Goal: Information Seeking & Learning: Learn about a topic

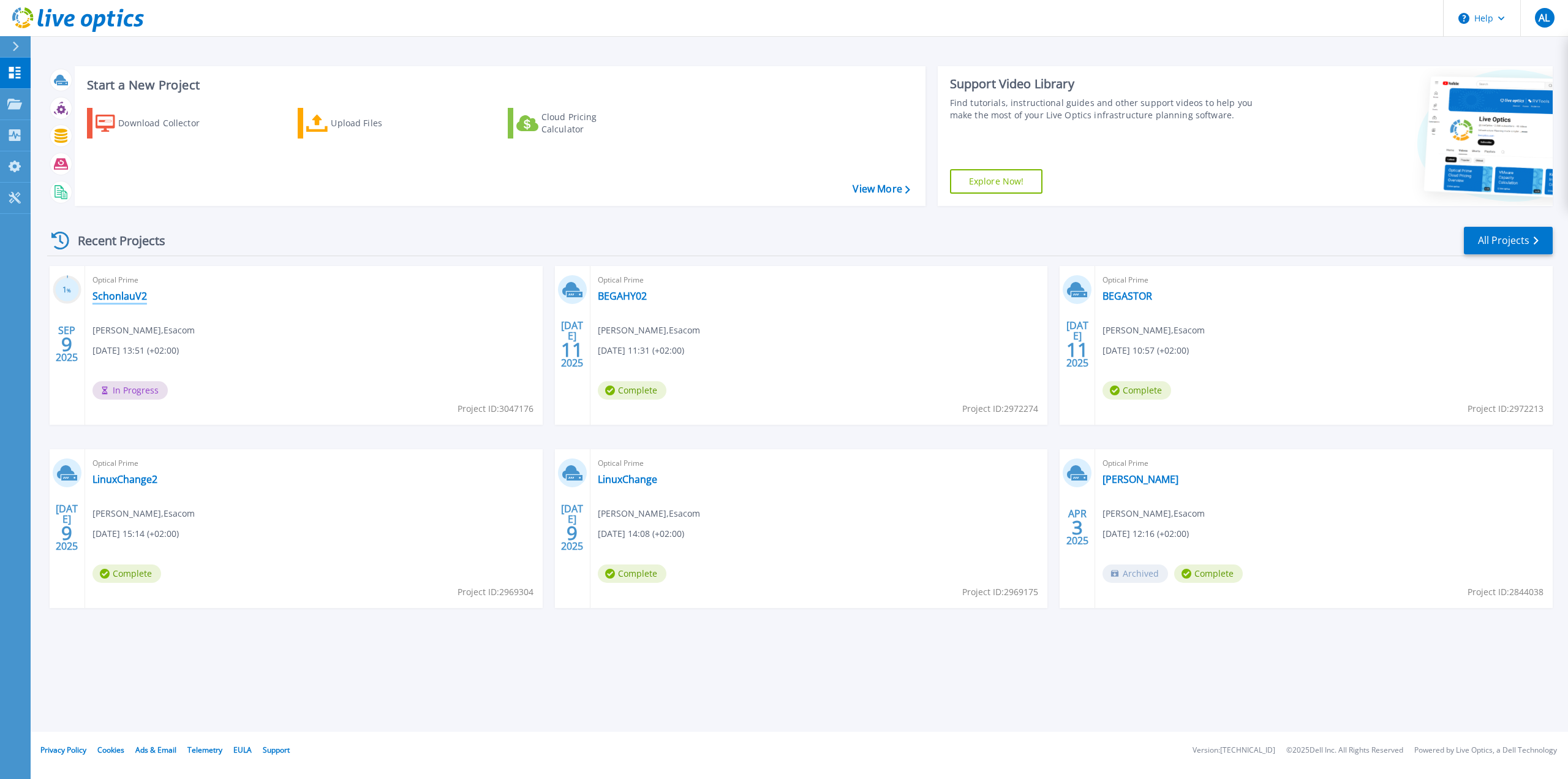
click at [132, 293] on link "SchonlauV2" at bounding box center [120, 296] width 54 height 12
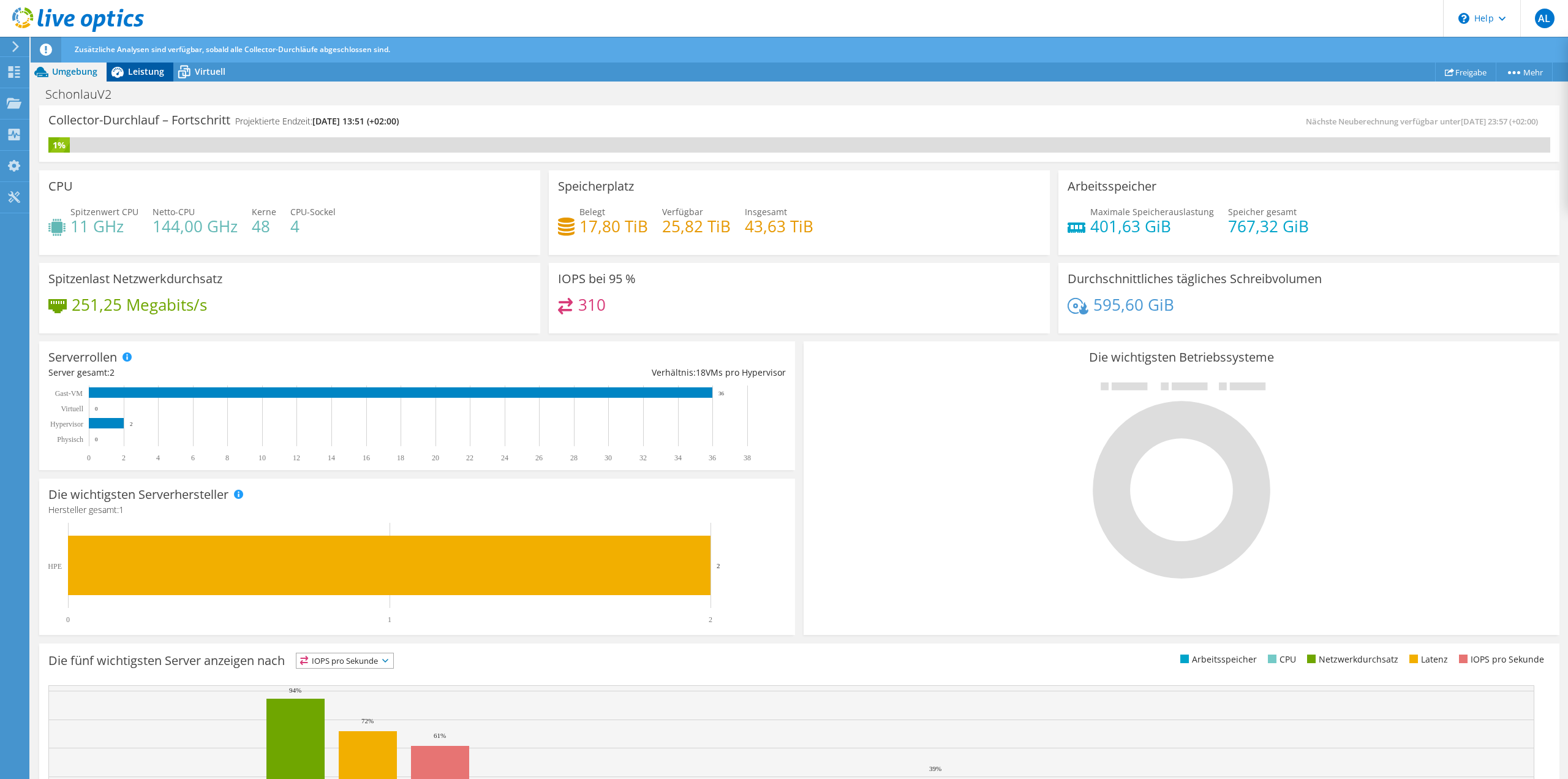
click at [139, 71] on span "Leistung" at bounding box center [146, 71] width 36 height 12
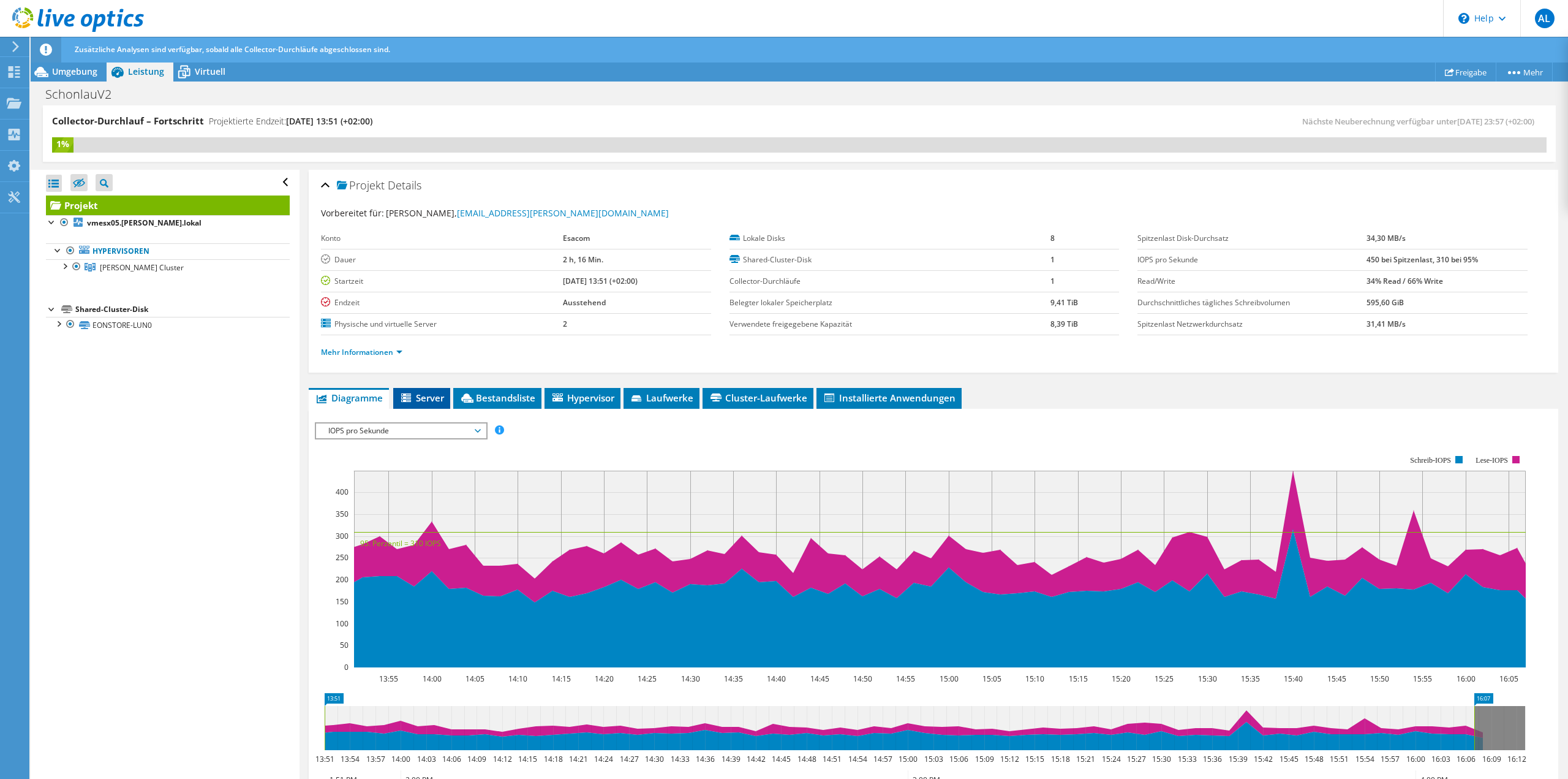
click at [441, 404] on li "Server" at bounding box center [422, 398] width 57 height 21
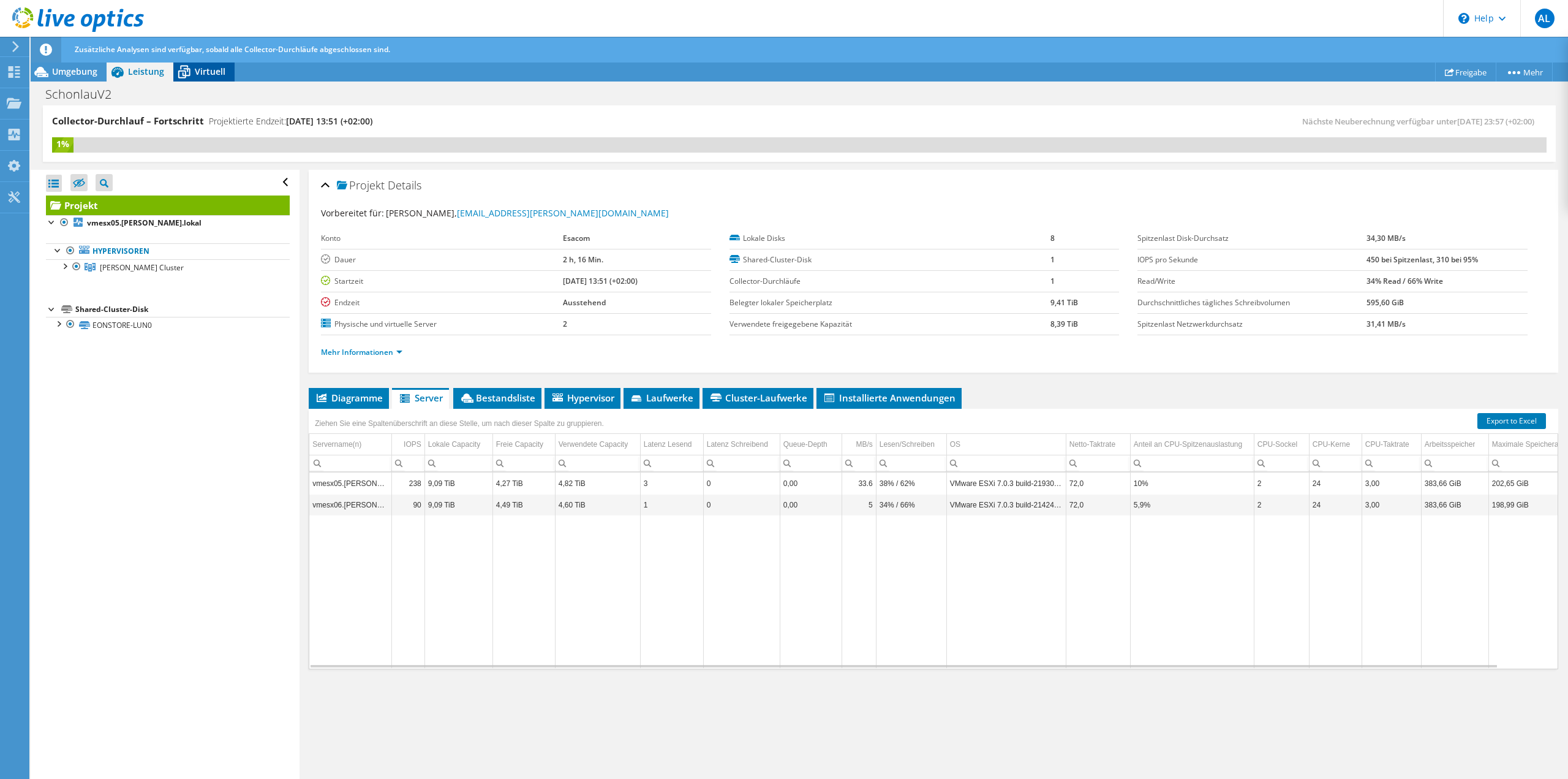
click at [221, 78] on div "Virtuell" at bounding box center [204, 71] width 61 height 19
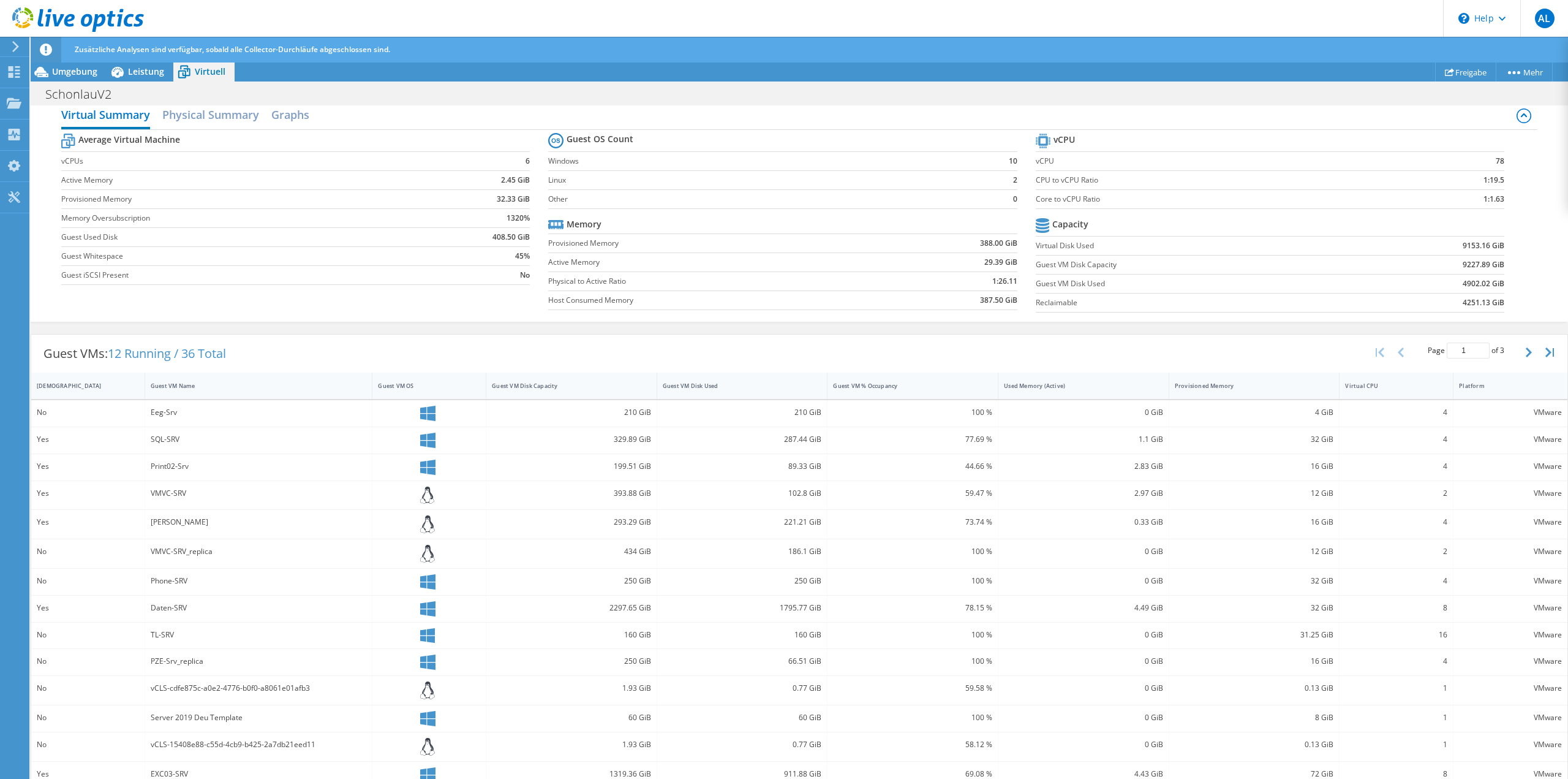
scroll to position [125, 0]
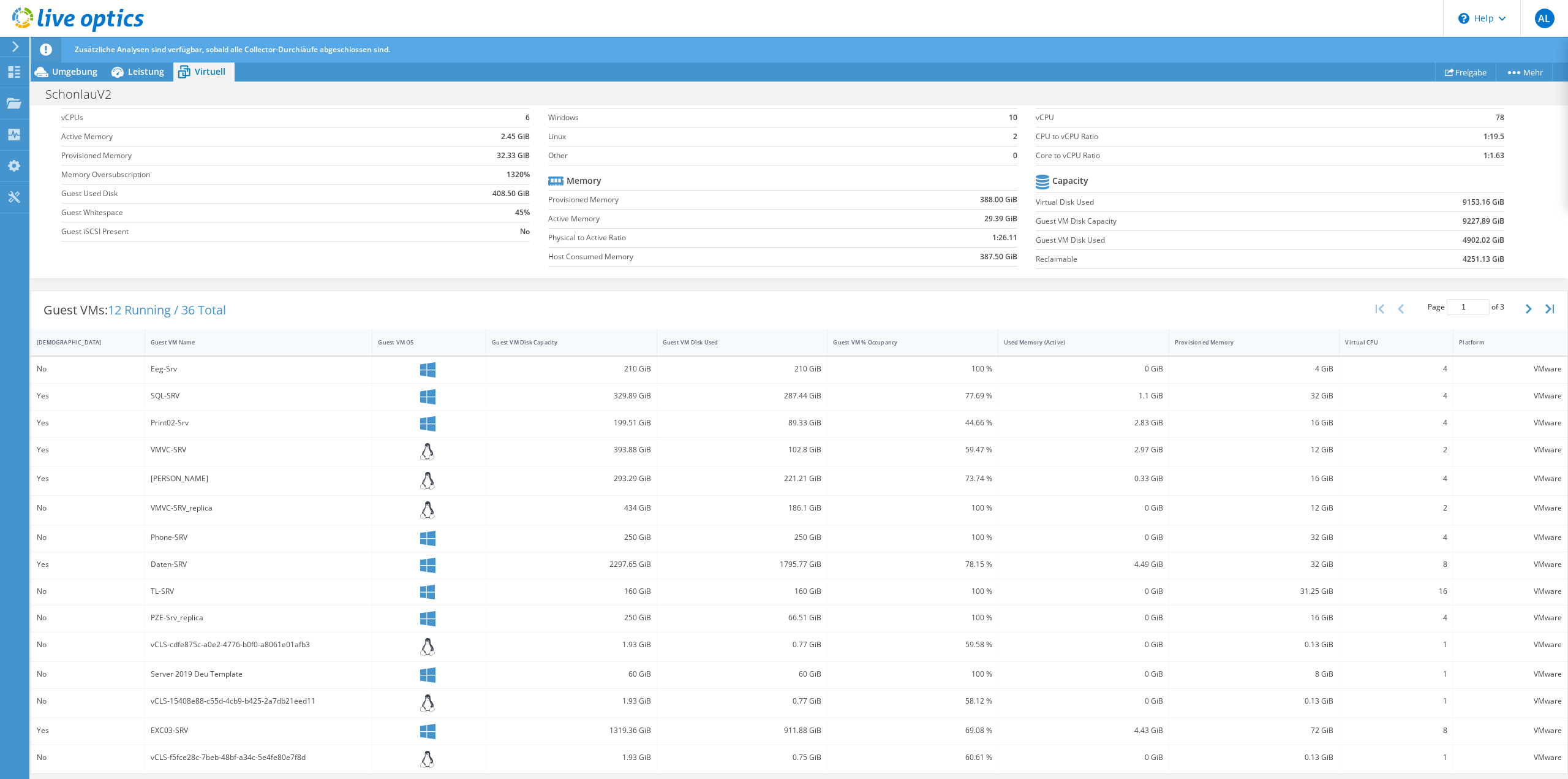
click at [696, 373] on div "210 GiB" at bounding box center [742, 368] width 160 height 14
click at [1526, 309] on button "button" at bounding box center [1530, 309] width 21 height 23
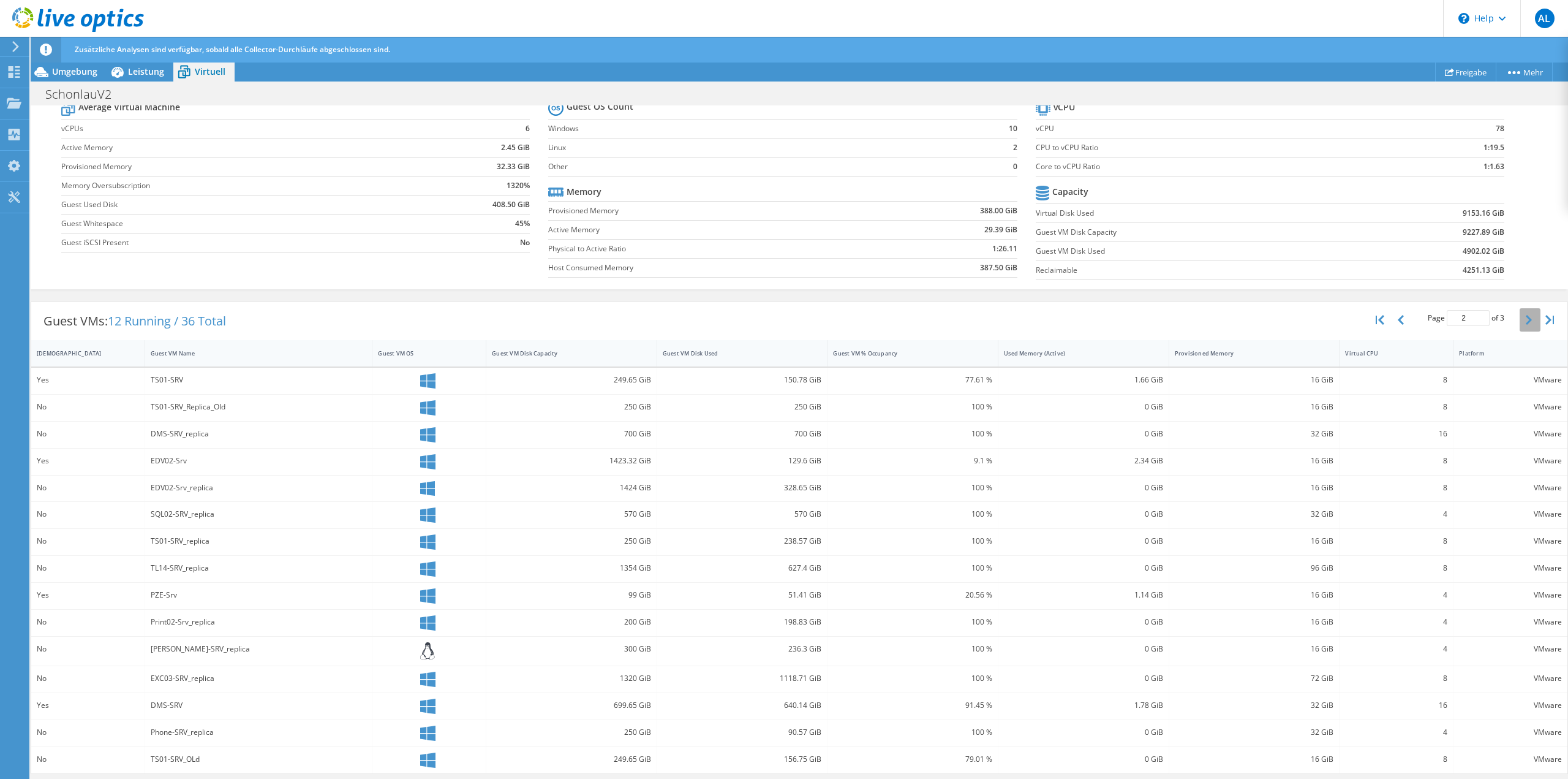
click at [1523, 326] on button "button" at bounding box center [1530, 320] width 21 height 23
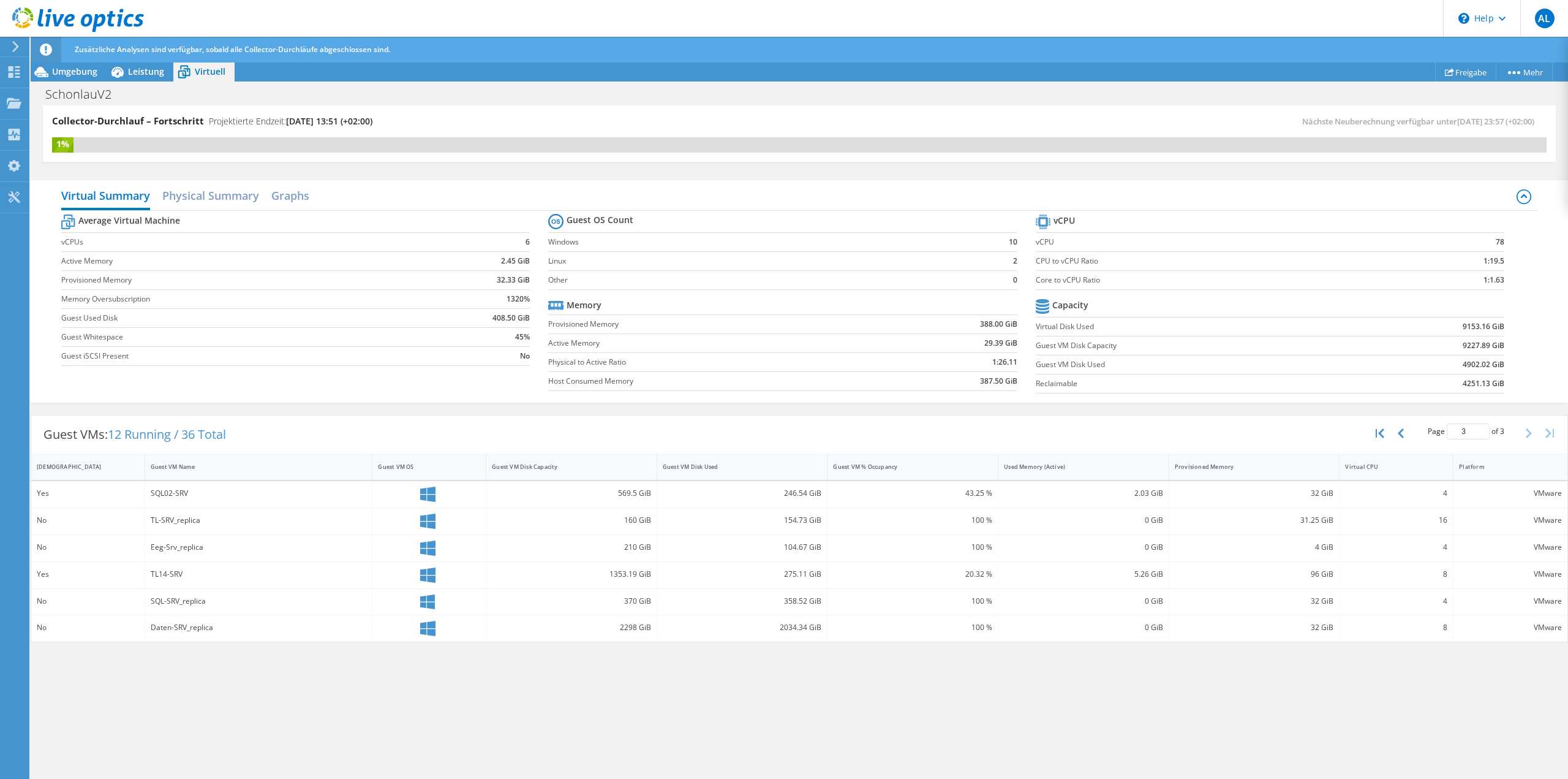
click at [1406, 428] on button "button" at bounding box center [1402, 433] width 21 height 23
click at [1412, 428] on div "Page 2 of 3 5 rows 10 rows 20 rows 25 rows 50 rows 100 rows" at bounding box center [1466, 433] width 107 height 23
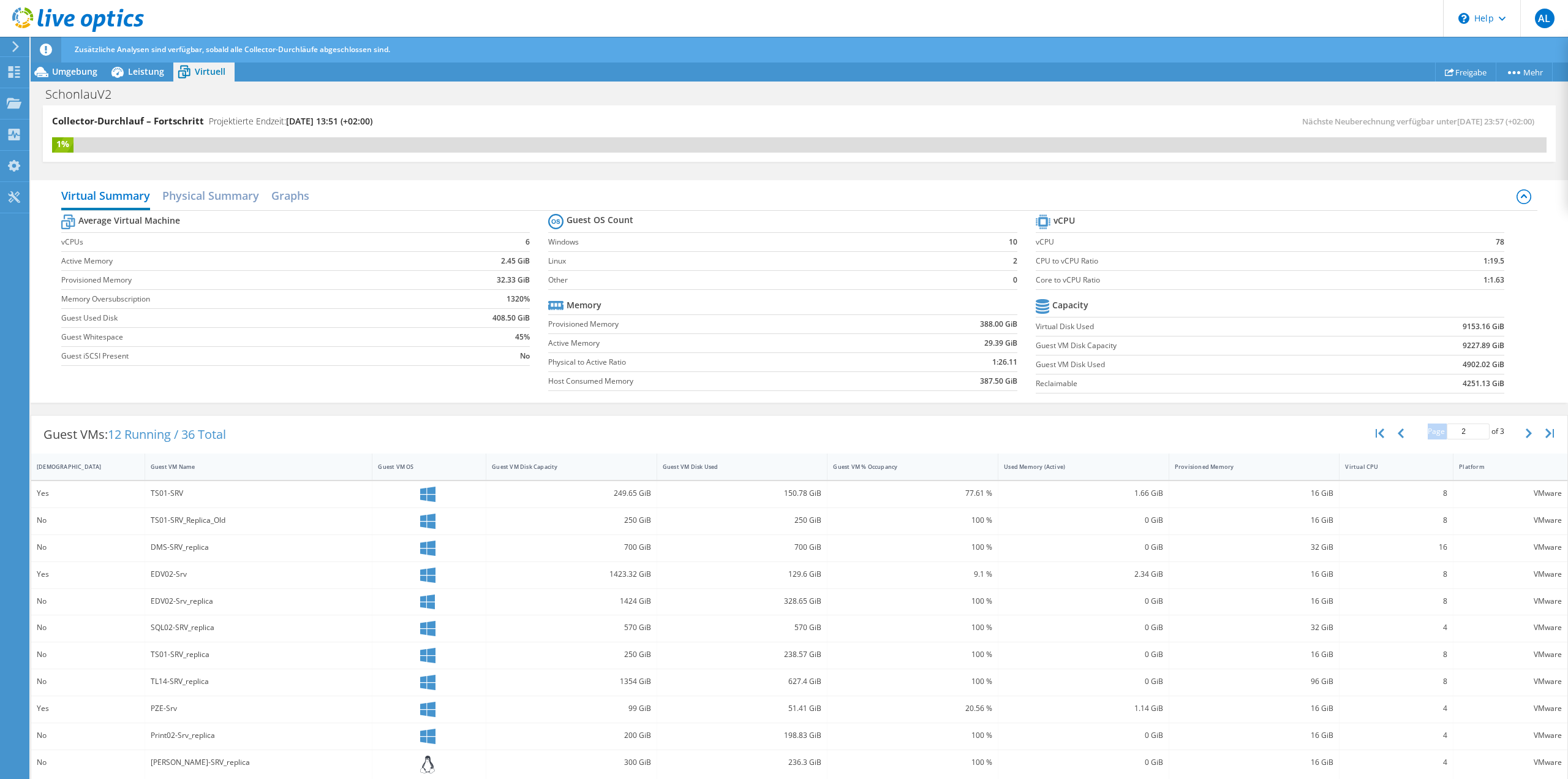
click at [1412, 426] on div "Page 2 of 3 5 rows 10 rows 20 rows 25 rows 50 rows 100 rows" at bounding box center [1466, 433] width 107 height 23
click at [1028, 493] on div "1.66 GiB" at bounding box center [1084, 493] width 160 height 14
click at [1398, 431] on icon "button" at bounding box center [1401, 433] width 6 height 10
click at [1526, 427] on button "button" at bounding box center [1530, 433] width 21 height 23
click at [1526, 428] on button "button" at bounding box center [1530, 433] width 21 height 23
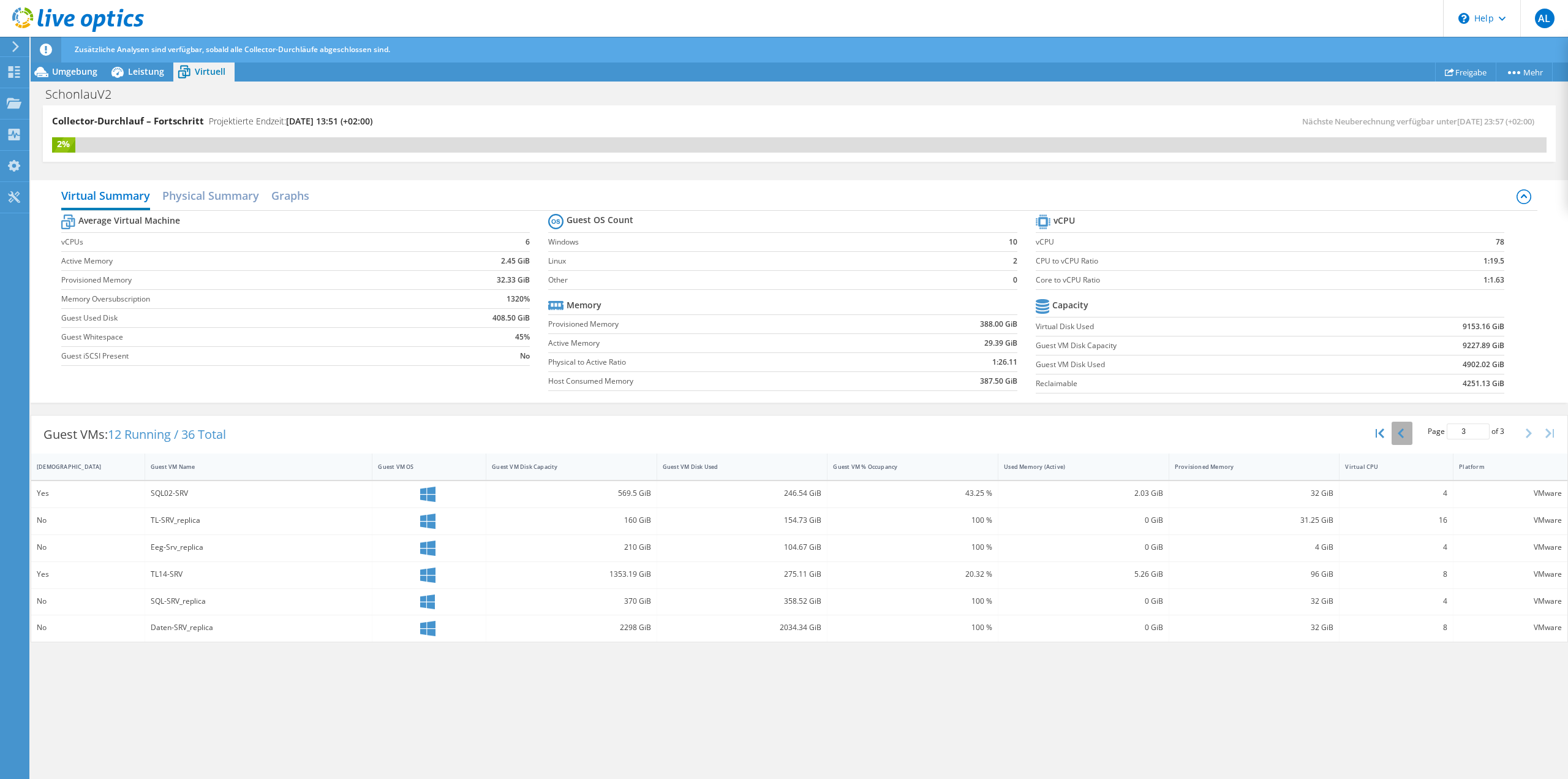
click at [1397, 429] on button "button" at bounding box center [1402, 433] width 21 height 23
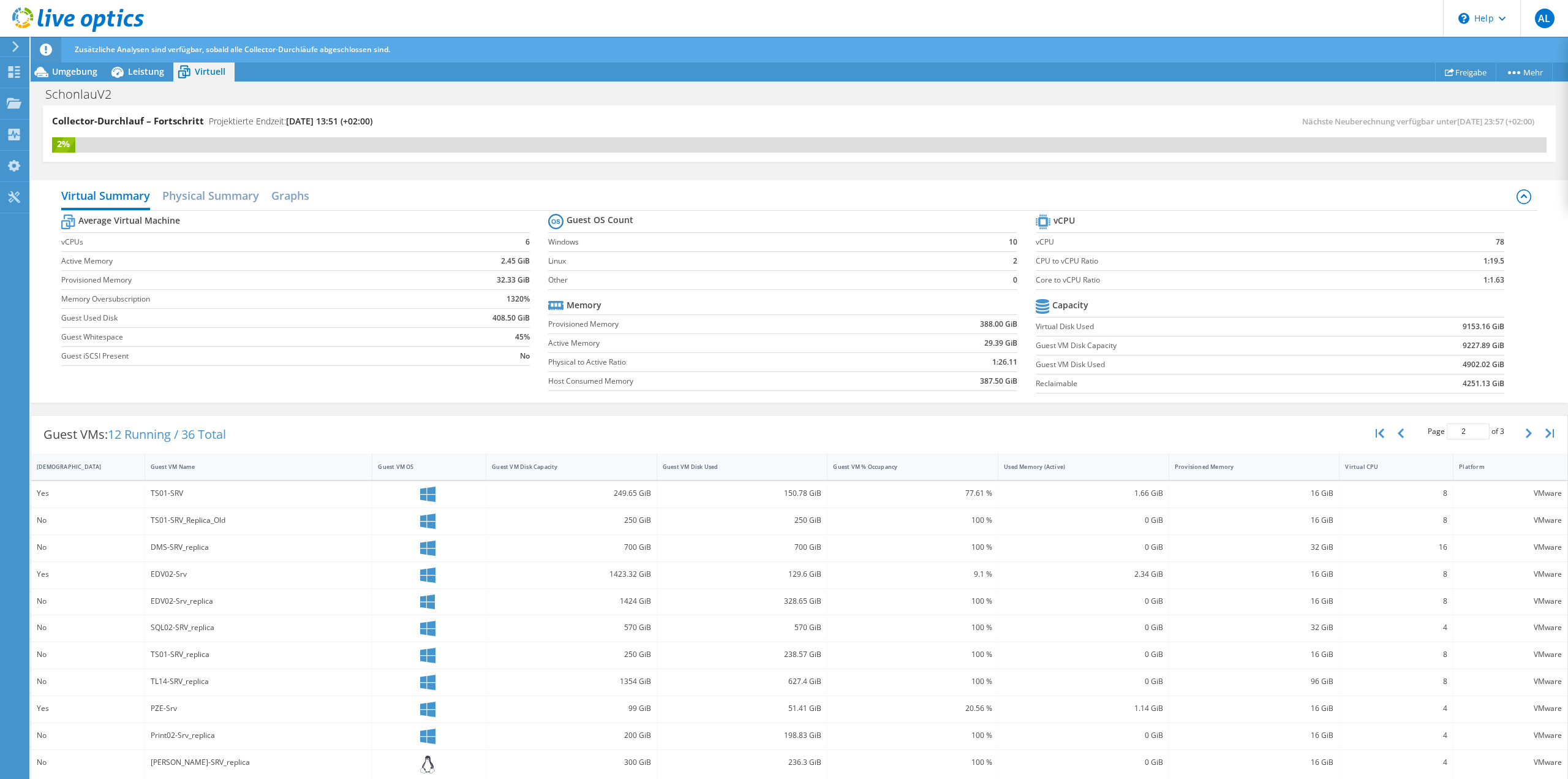
click at [1405, 433] on div "Page 2 of 3 5 rows 10 rows 20 rows 25 rows 50 rows 100 rows" at bounding box center [1466, 433] width 203 height 36
click at [1397, 440] on button "button" at bounding box center [1402, 433] width 21 height 23
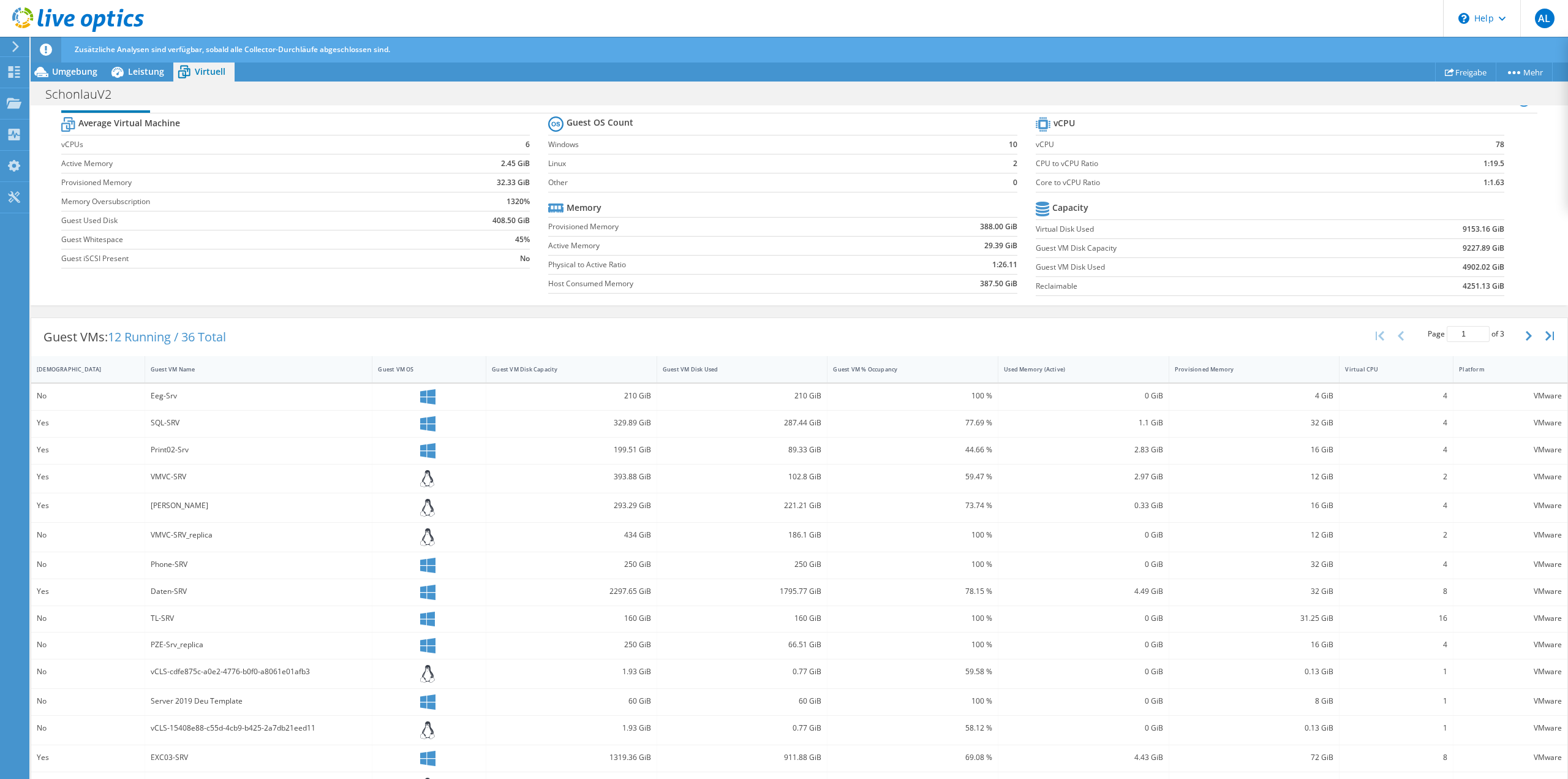
scroll to position [125, 0]
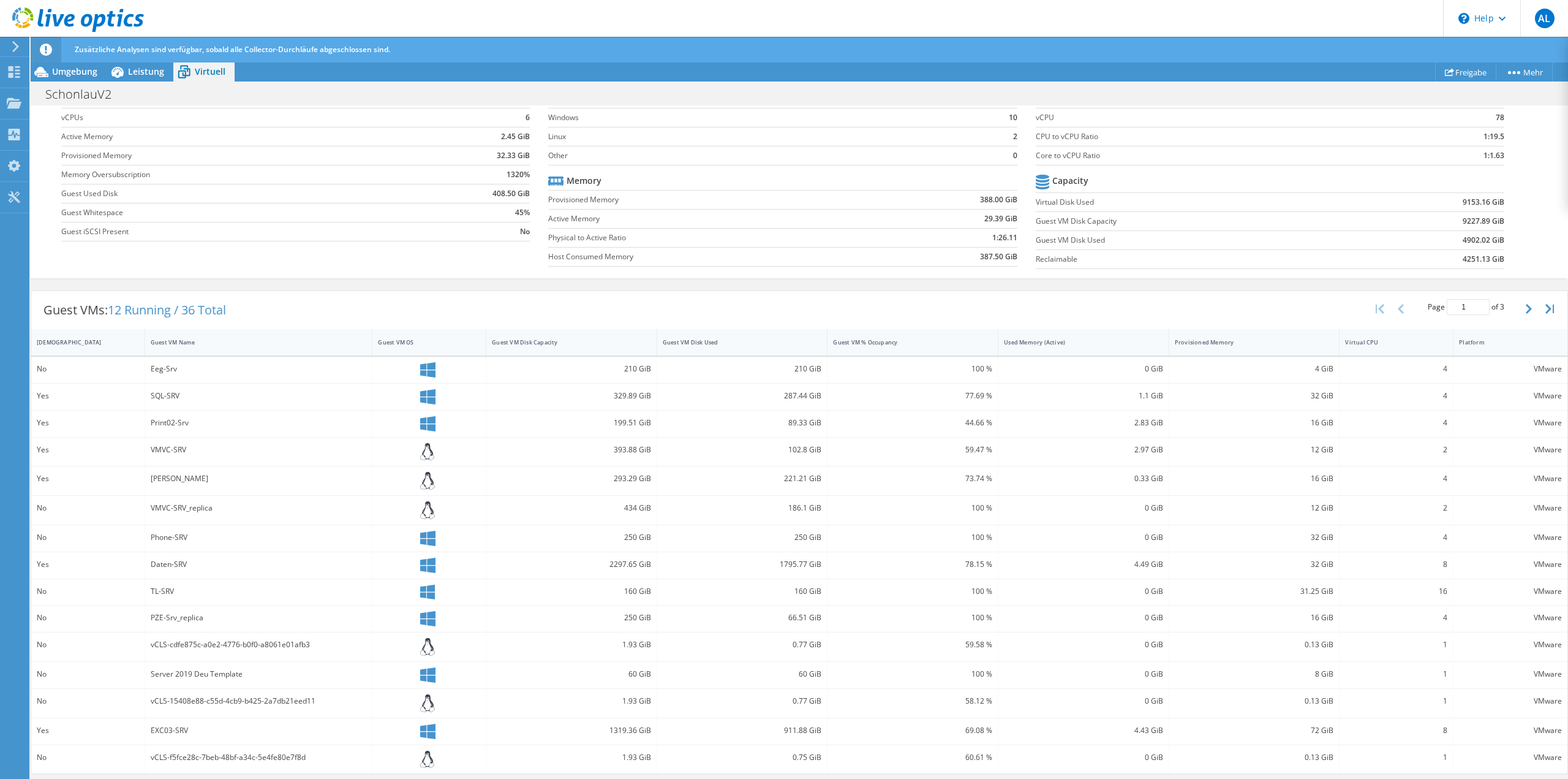
click at [1520, 301] on button "button" at bounding box center [1530, 309] width 21 height 23
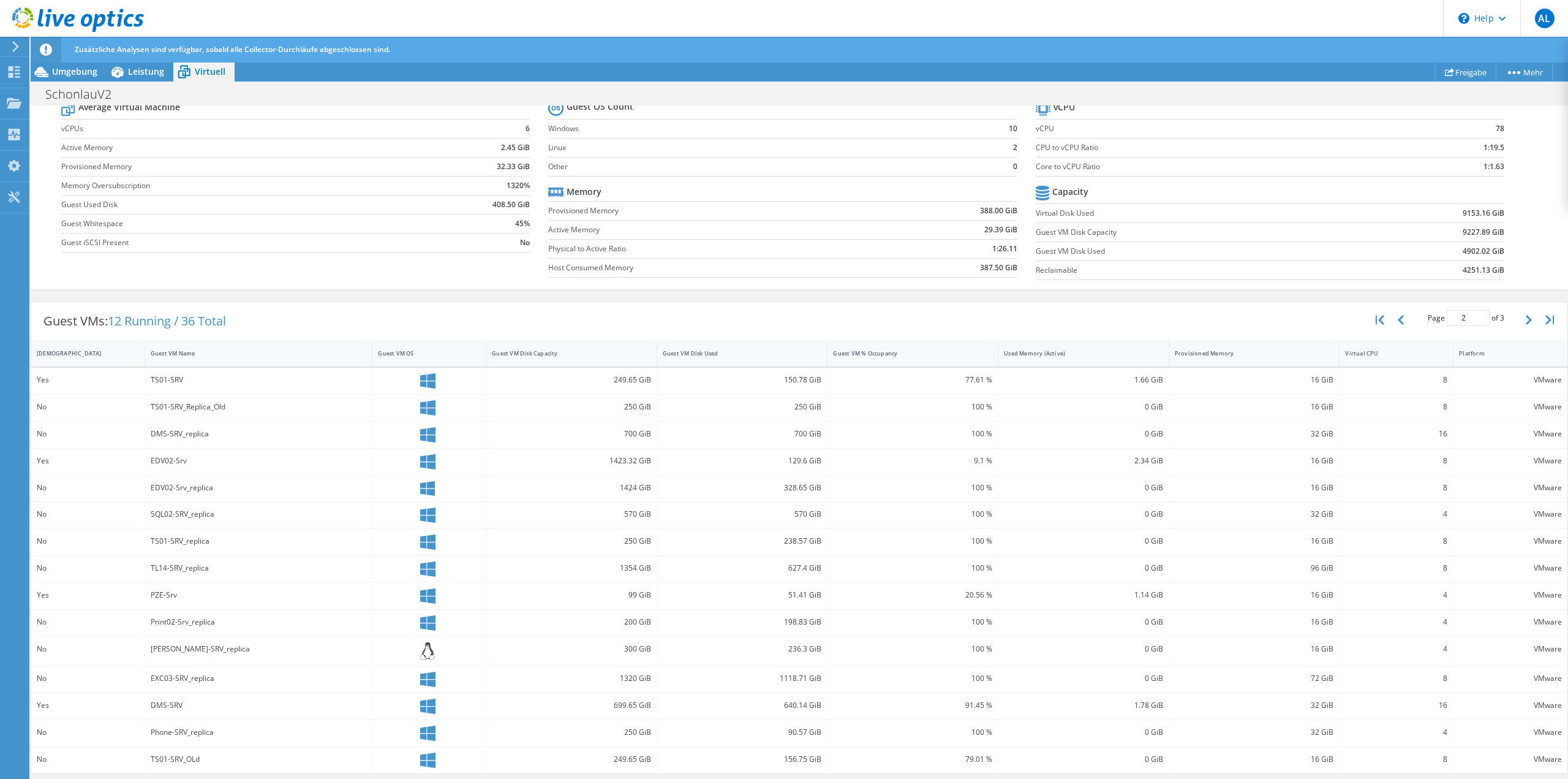
scroll to position [114, 0]
click at [1520, 315] on button "button" at bounding box center [1530, 320] width 21 height 23
type input "3"
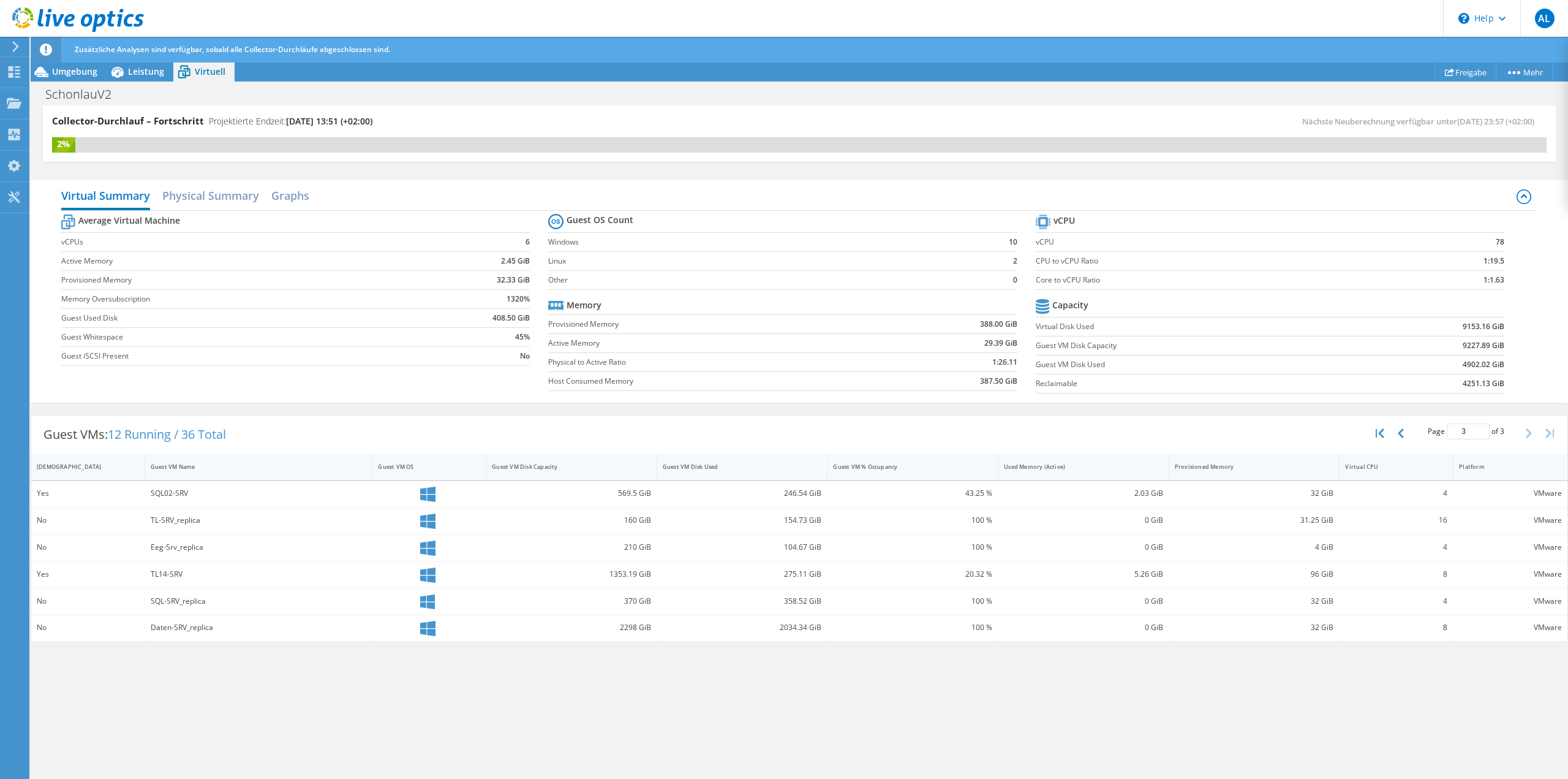
scroll to position [0, 0]
click at [235, 196] on h2 "Physical Summary" at bounding box center [210, 197] width 97 height 27
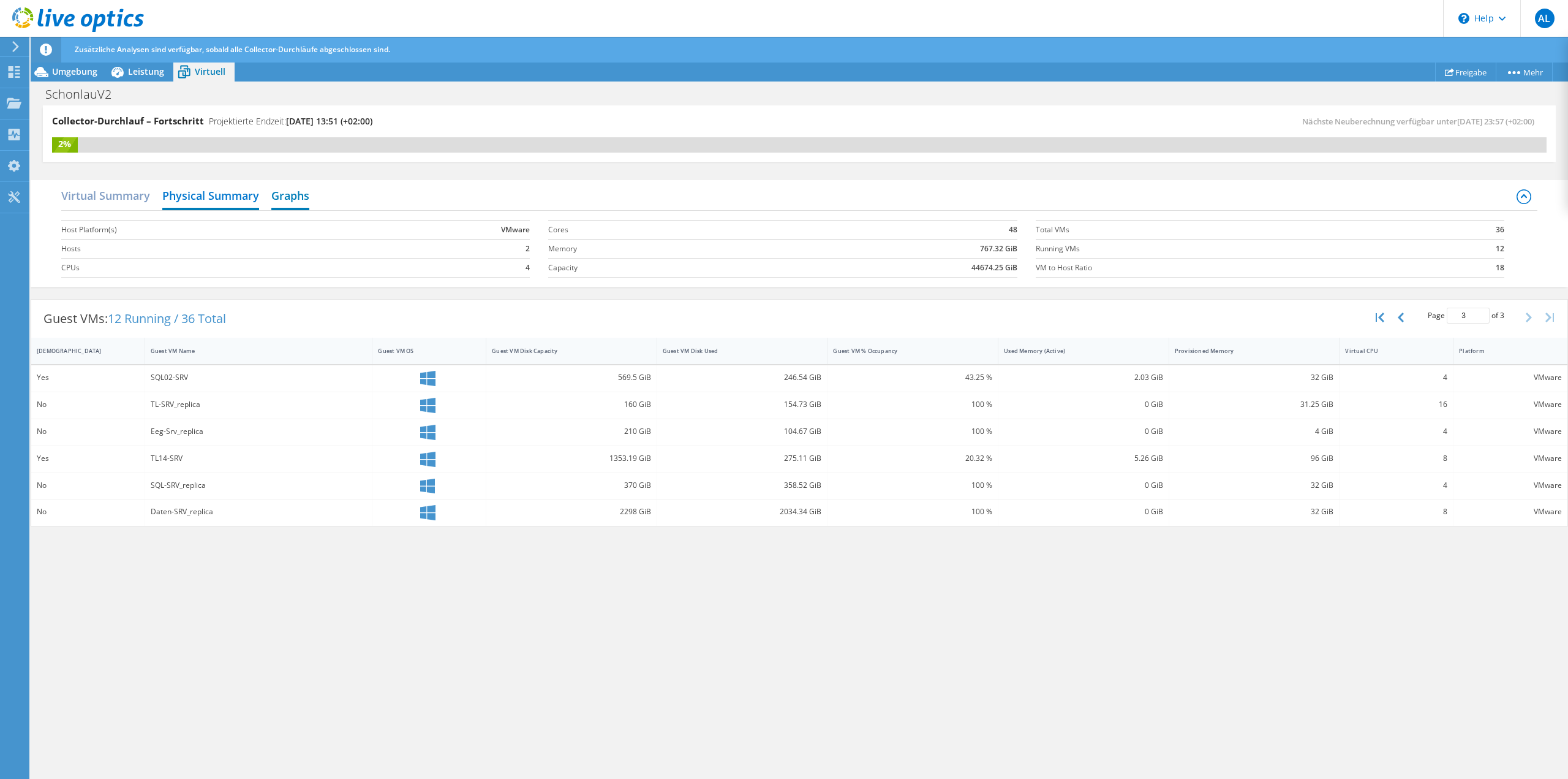
click at [286, 201] on h2 "Graphs" at bounding box center [290, 197] width 38 height 27
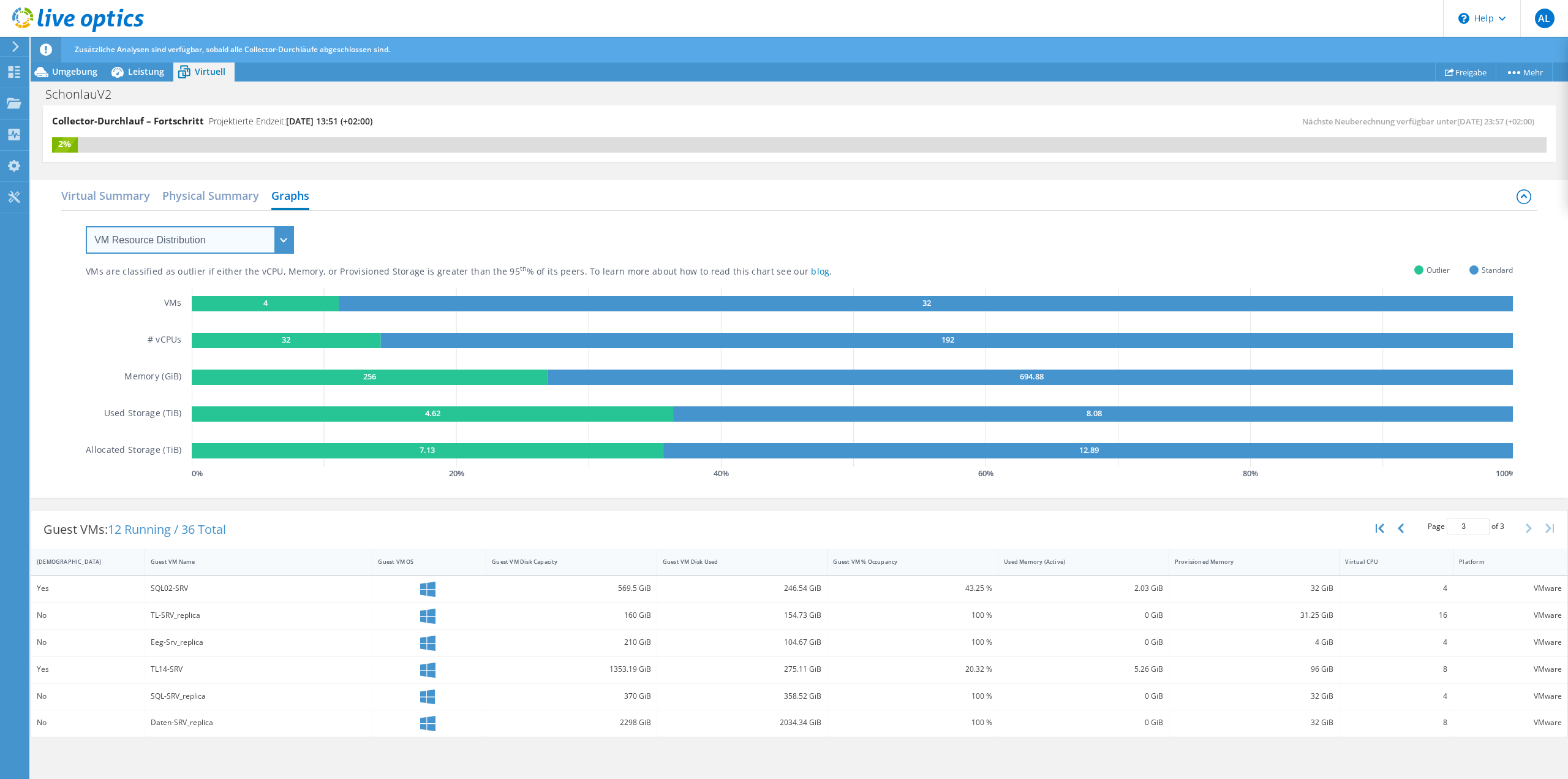
click at [157, 234] on select "VM Resource Distribution Provisioning Contrast Over Provisioning" at bounding box center [189, 240] width 208 height 28
select select "Provisioning Contrast"
click at [86, 226] on select "VM Resource Distribution Provisioning Contrast Over Provisioning" at bounding box center [189, 240] width 208 height 28
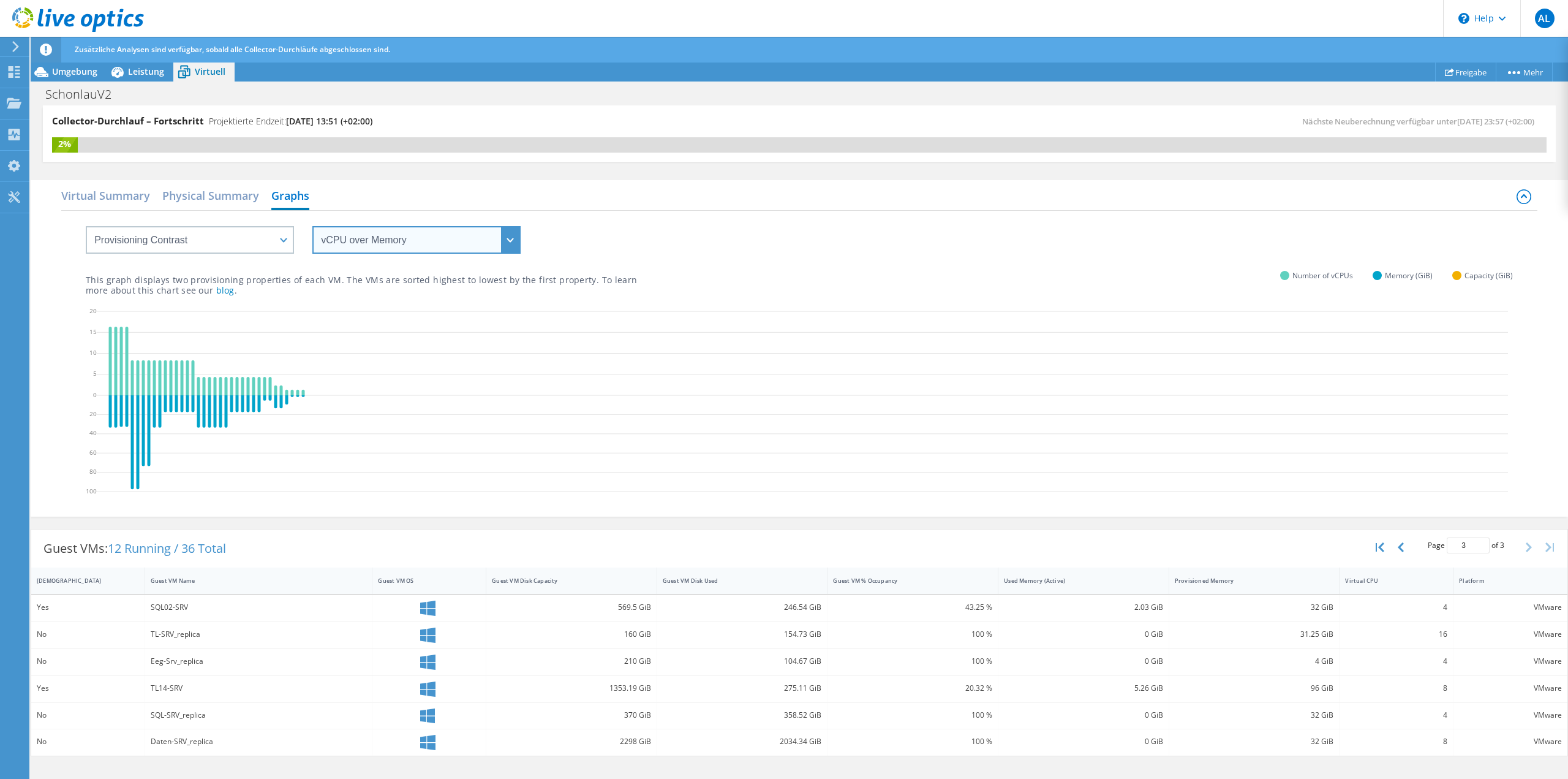
click at [362, 240] on select "vCPU over Memory vCPU over Capacity Memory over vCPU Memory over Capacity Capac…" at bounding box center [416, 240] width 208 height 28
click at [313, 226] on select "vCPU over Memory vCPU over Capacity Memory over vCPU Memory over Capacity Capac…" at bounding box center [416, 240] width 208 height 28
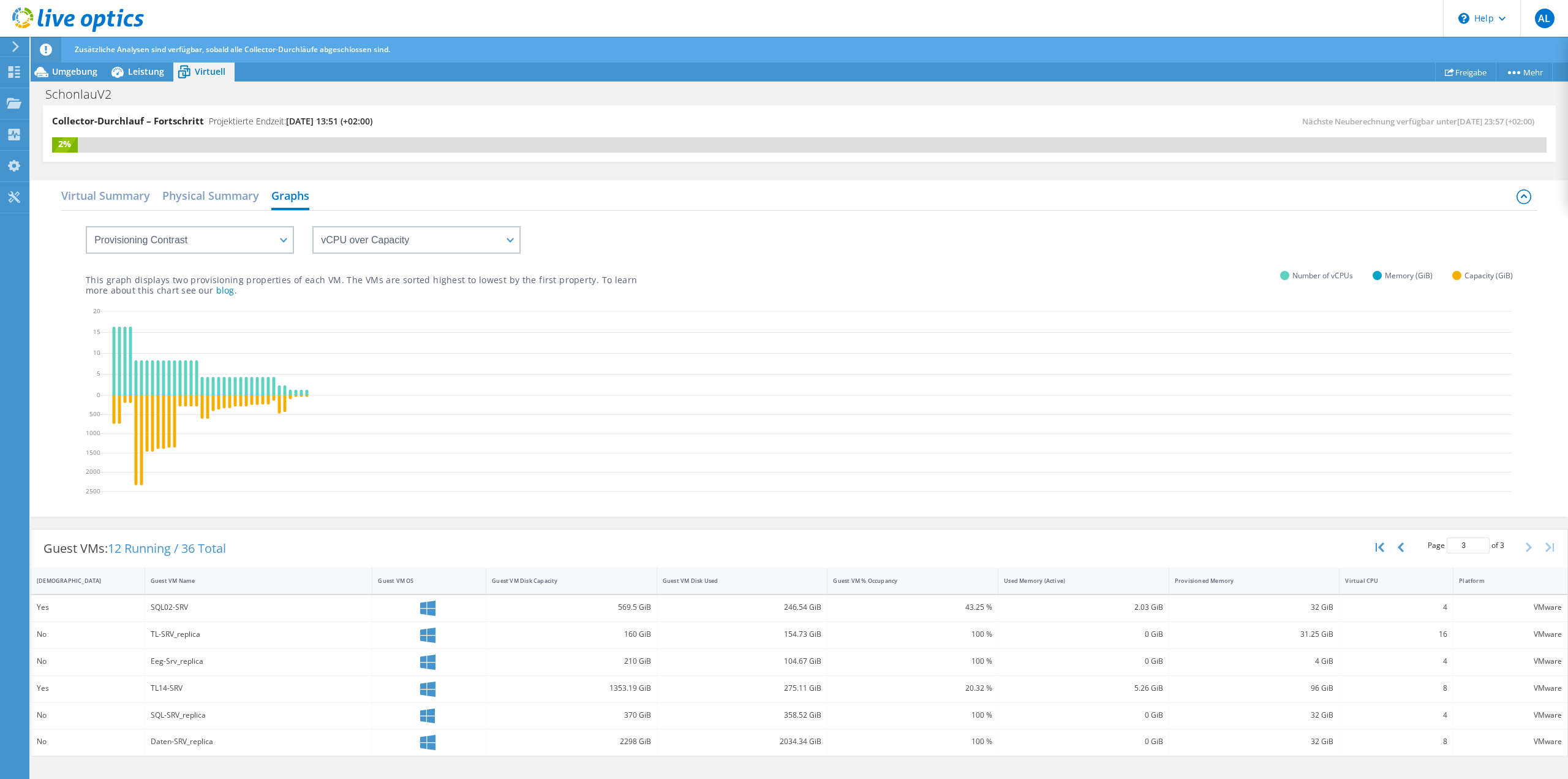
click at [451, 257] on div "This graph displays two provisioning properties of each VM. The VMs are sorted …" at bounding box center [799, 274] width 1427 height 42
click at [451, 243] on select "vCPU over Memory vCPU over Capacity Memory over vCPU Memory over Capacity Capac…" at bounding box center [416, 240] width 208 height 28
select select "Capacity over vCPU"
click at [313, 226] on select "vCPU over Memory vCPU over Capacity Memory over vCPU Memory over Capacity Capac…" at bounding box center [416, 240] width 208 height 28
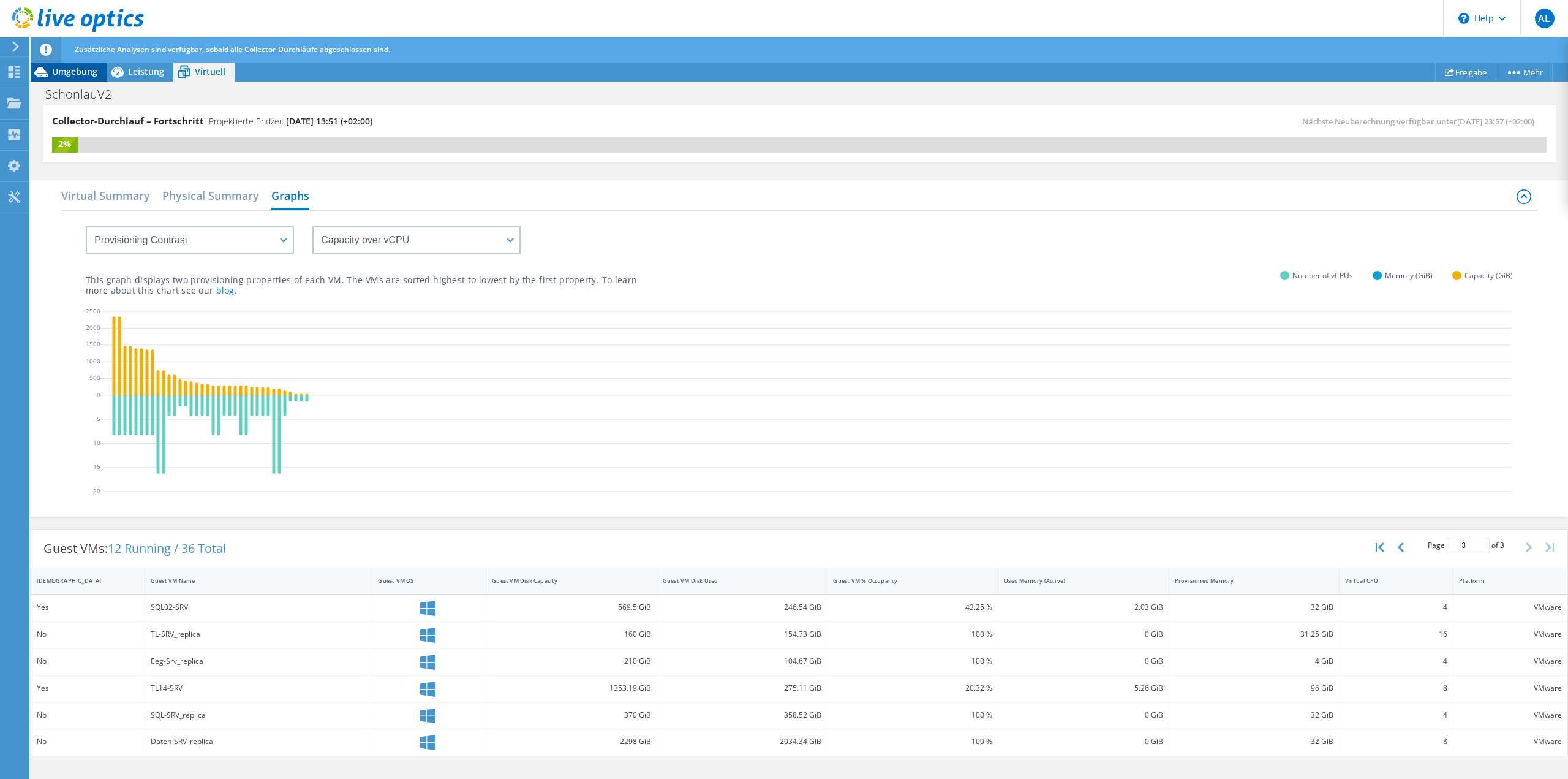
click at [83, 68] on span "Umgebung" at bounding box center [75, 71] width 45 height 12
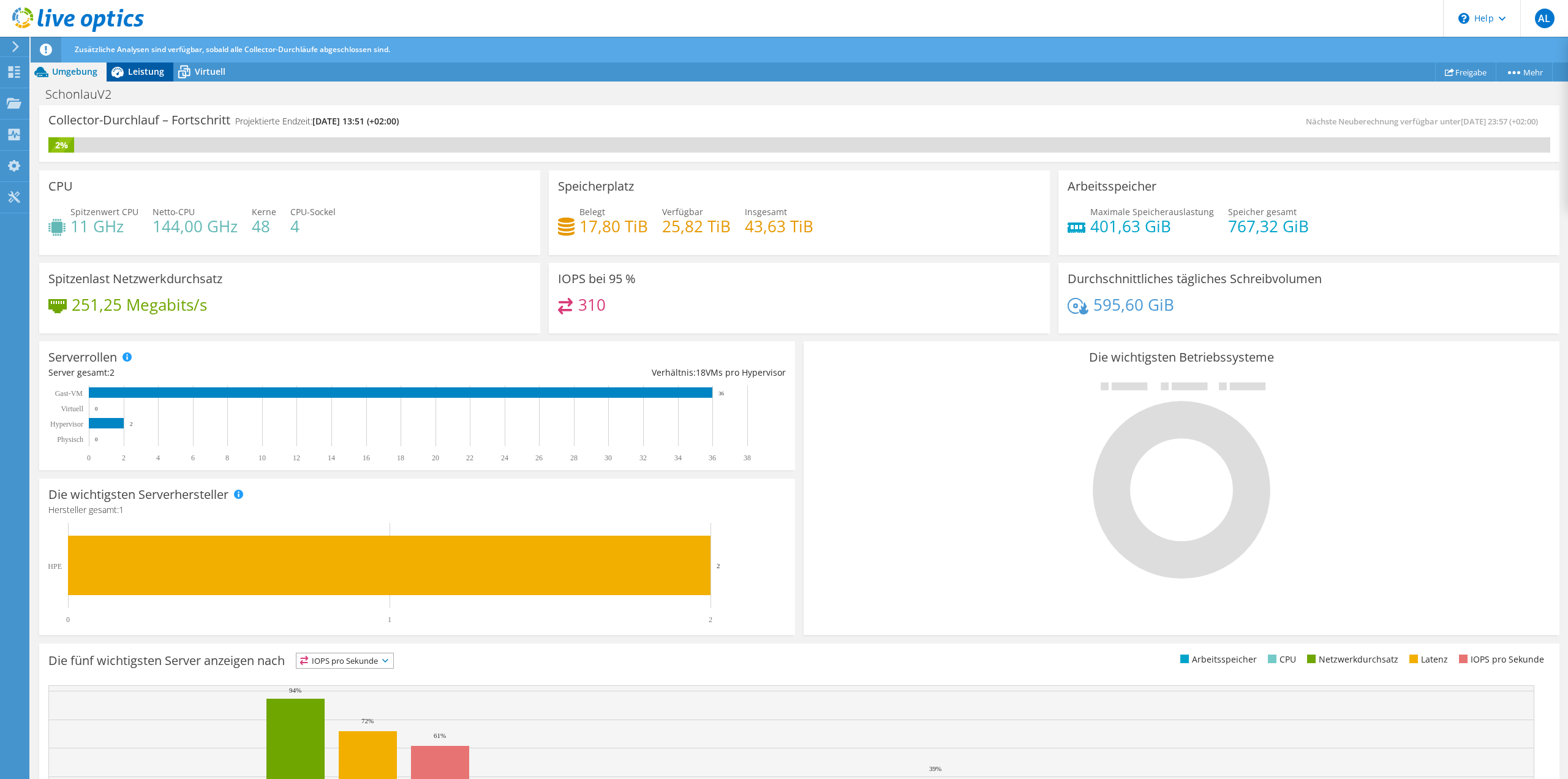
click at [166, 68] on div "Leistung" at bounding box center [139, 71] width 67 height 19
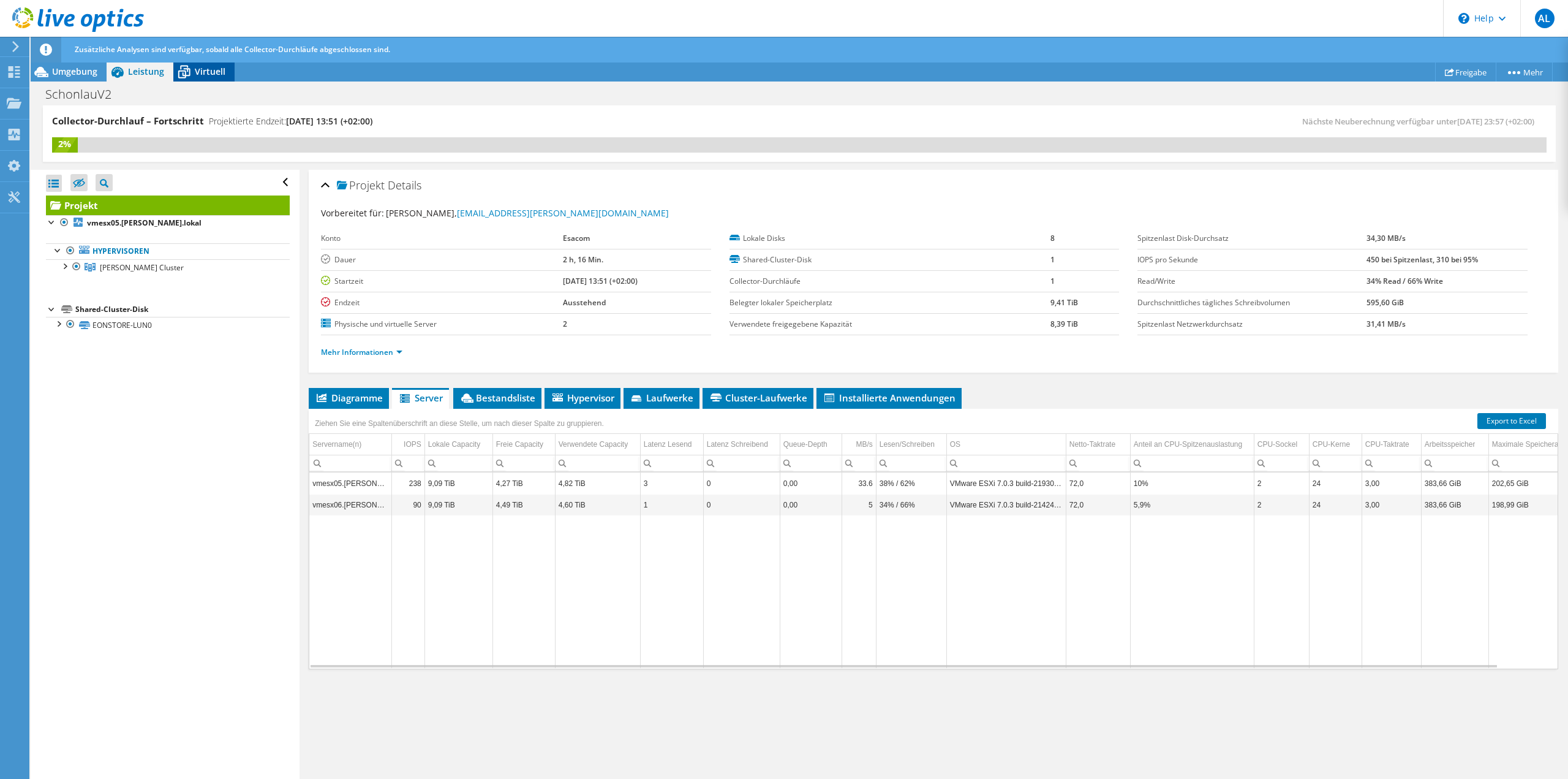
click at [181, 68] on icon at bounding box center [184, 71] width 21 height 21
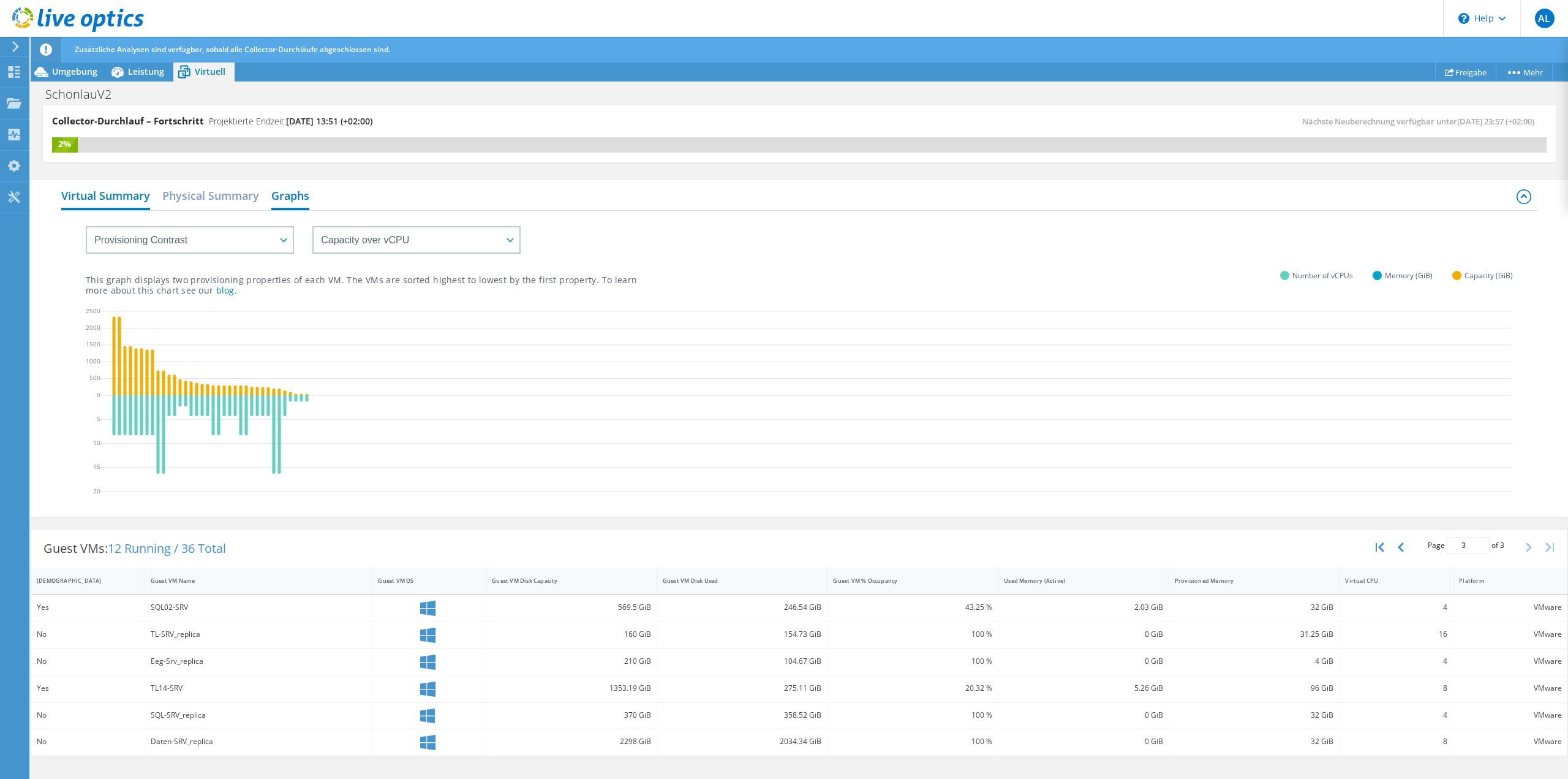
click at [126, 197] on h2 "Virtual Summary" at bounding box center [105, 197] width 89 height 27
